Goal: Communication & Community: Answer question/provide support

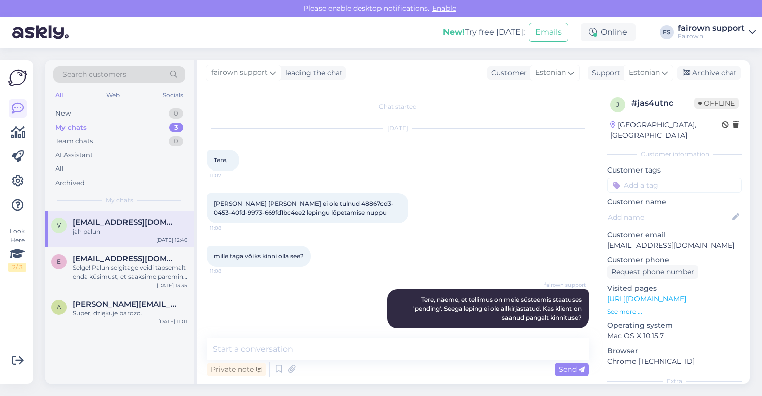
scroll to position [202, 0]
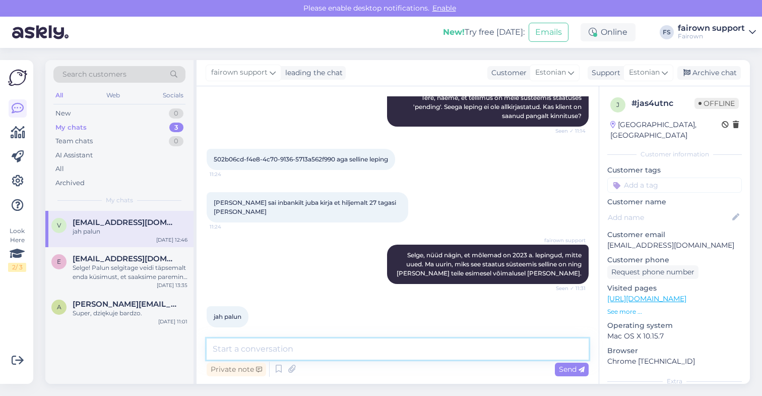
click at [306, 350] on textarea at bounding box center [398, 348] width 382 height 21
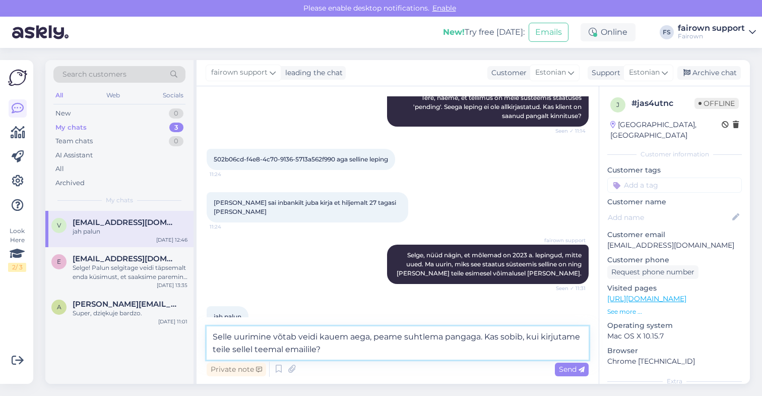
click at [317, 351] on textarea "Selle uurimine võtab veidi kauem aega, peame suhtlema pangaga. Kas sobib, kui k…" at bounding box center [398, 342] width 382 height 33
type textarea "Selle uurimine võtab veidi kauem aega, peame suhtlema pangaga. Kas sobib, kui k…"
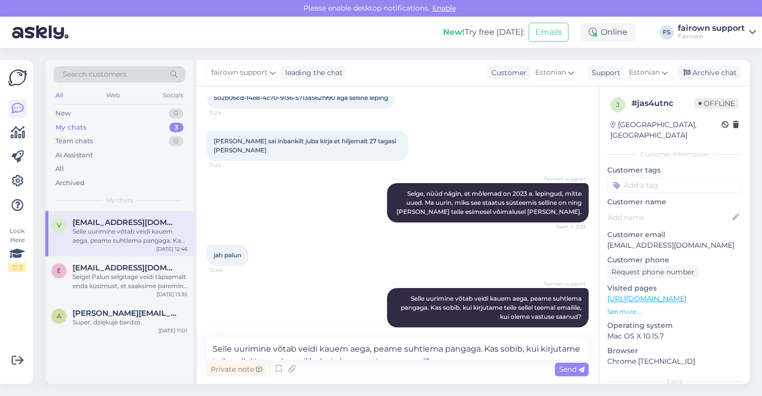
click at [166, 366] on div "v [EMAIL_ADDRESS][DOMAIN_NAME] Selle uurimine võtab veidi kauem aega, peame suh…" at bounding box center [119, 297] width 148 height 173
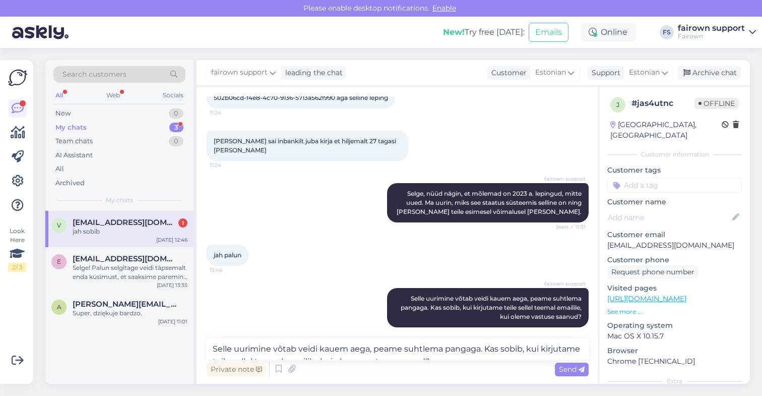
scroll to position [306, 0]
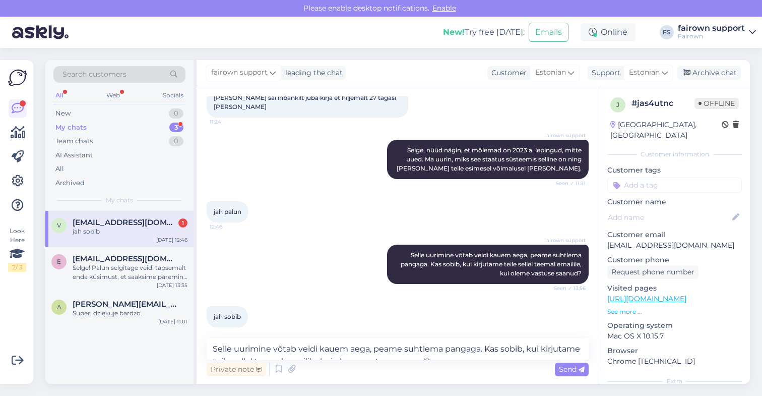
click at [180, 360] on div "v [EMAIL_ADDRESS][DOMAIN_NAME] 1 jah sobib [DATE] 12:46 e [EMAIL_ADDRESS][DOMAI…" at bounding box center [119, 297] width 148 height 173
click at [167, 264] on div "Selge! Palun selgitage veidi täpsemalt enda küsimust, et saaksime paremini abik…" at bounding box center [130, 272] width 115 height 18
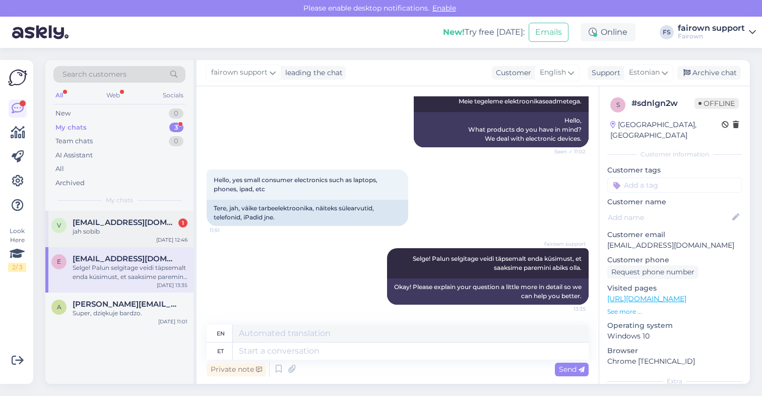
click at [153, 228] on div "jah sobib" at bounding box center [130, 231] width 115 height 9
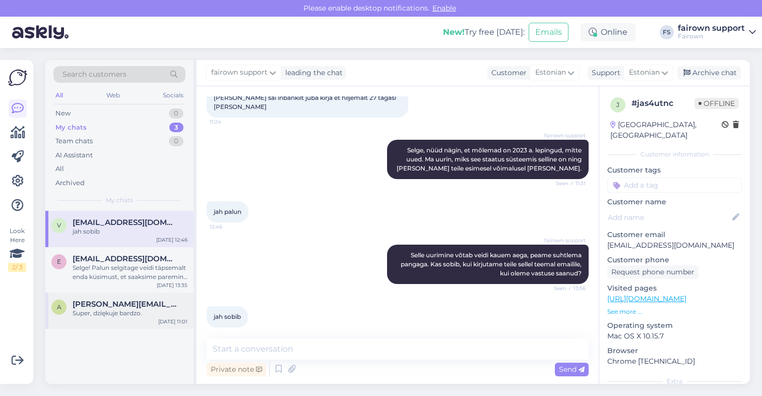
click at [134, 298] on div "a [PERSON_NAME][EMAIL_ADDRESS][DOMAIN_NAME] Super, dziękuje bardzo. [DATE] 11:01" at bounding box center [119, 310] width 148 height 36
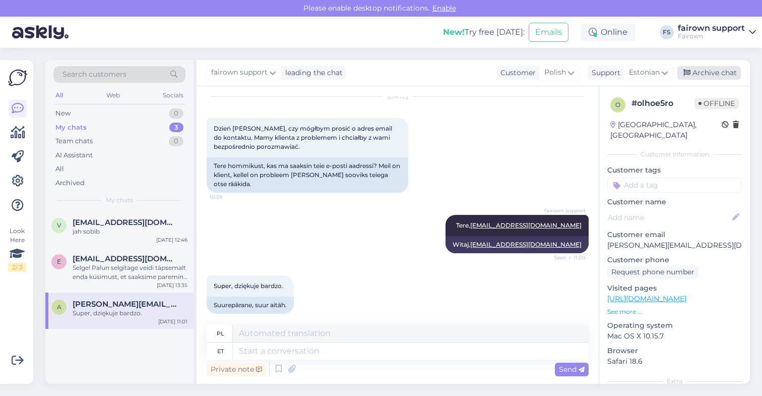
click at [705, 75] on div "Archive chat" at bounding box center [708, 73] width 63 height 14
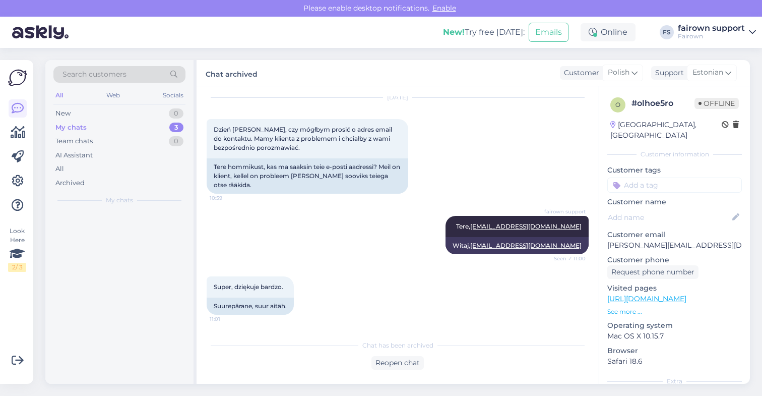
scroll to position [868, 0]
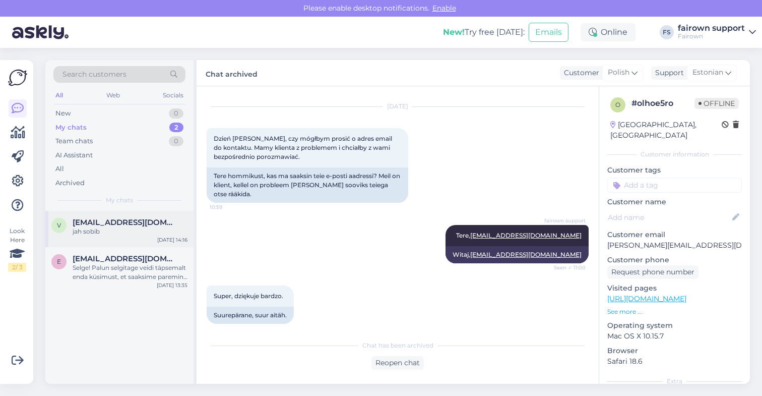
click at [136, 230] on div "jah sobib" at bounding box center [130, 231] width 115 height 9
